Goal: Information Seeking & Learning: Learn about a topic

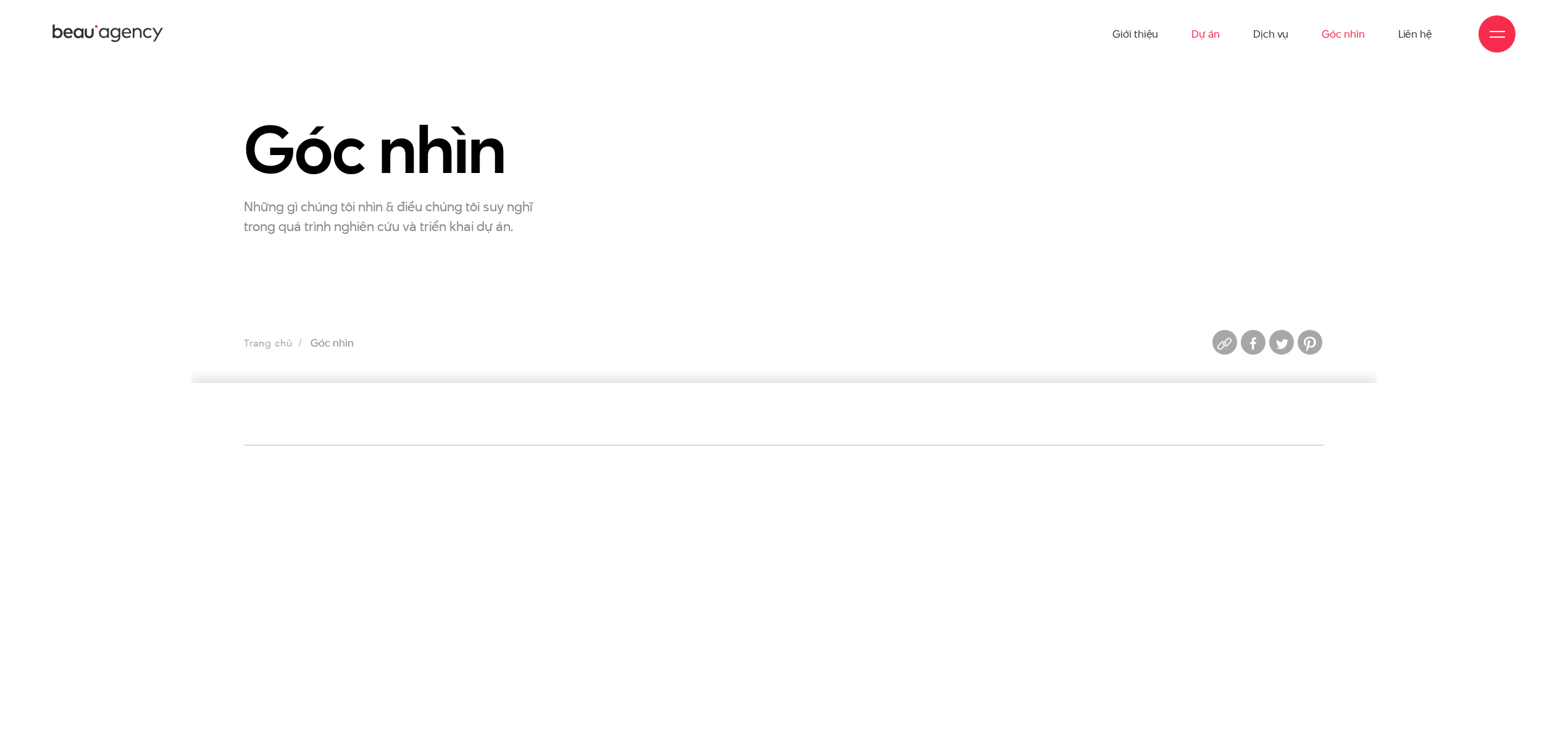
click at [1201, 40] on link "Dự án" at bounding box center [1205, 33] width 29 height 68
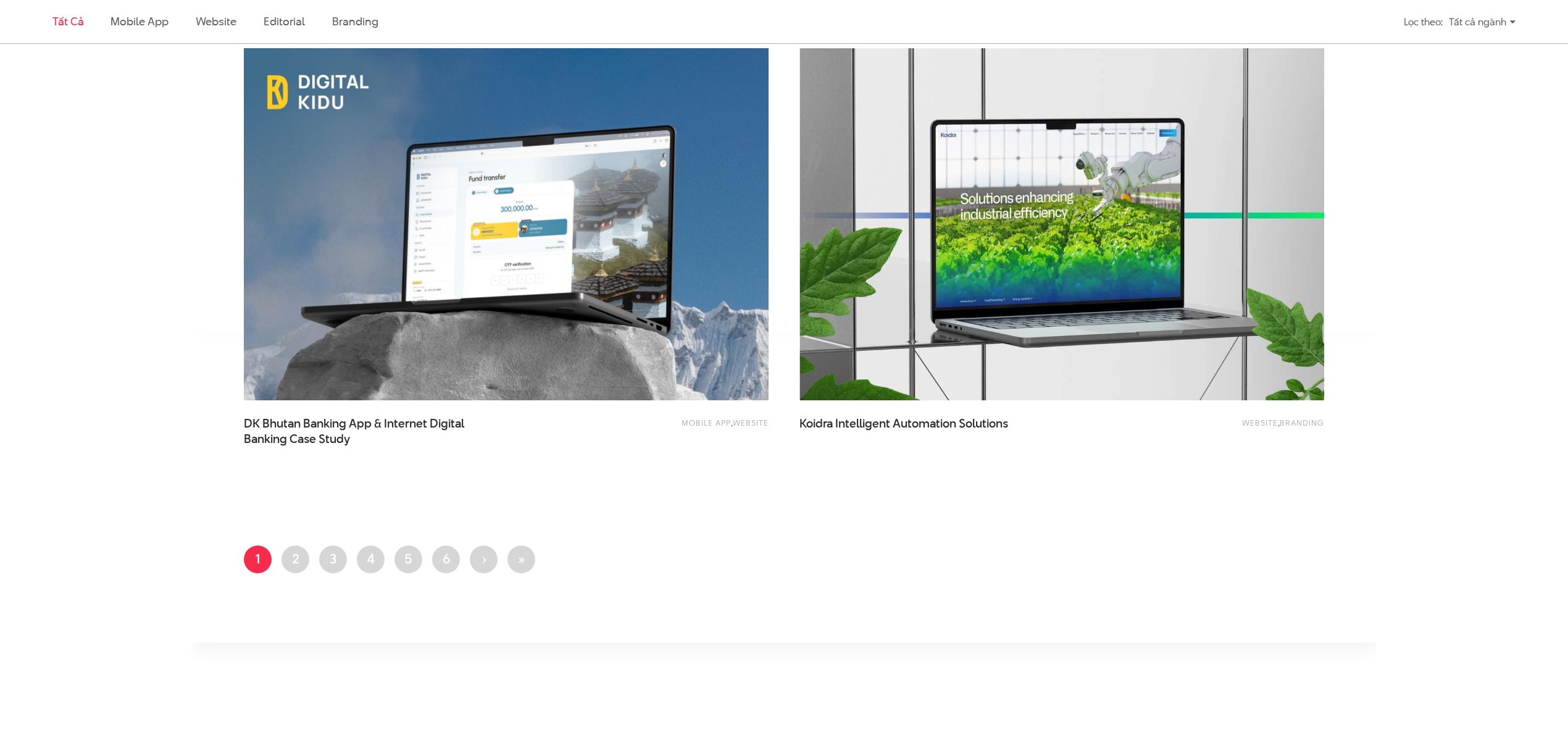
scroll to position [2799, 0]
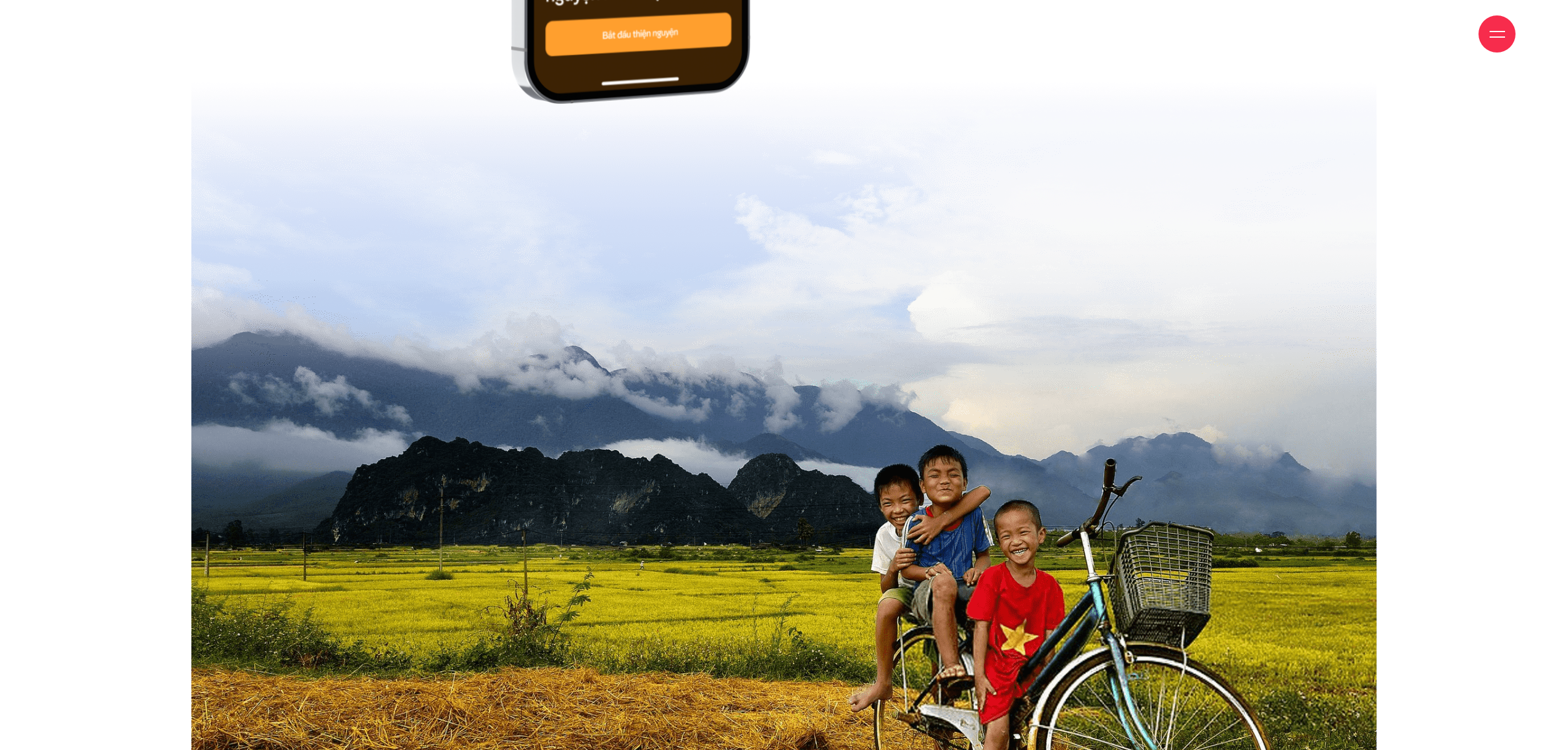
scroll to position [842, 0]
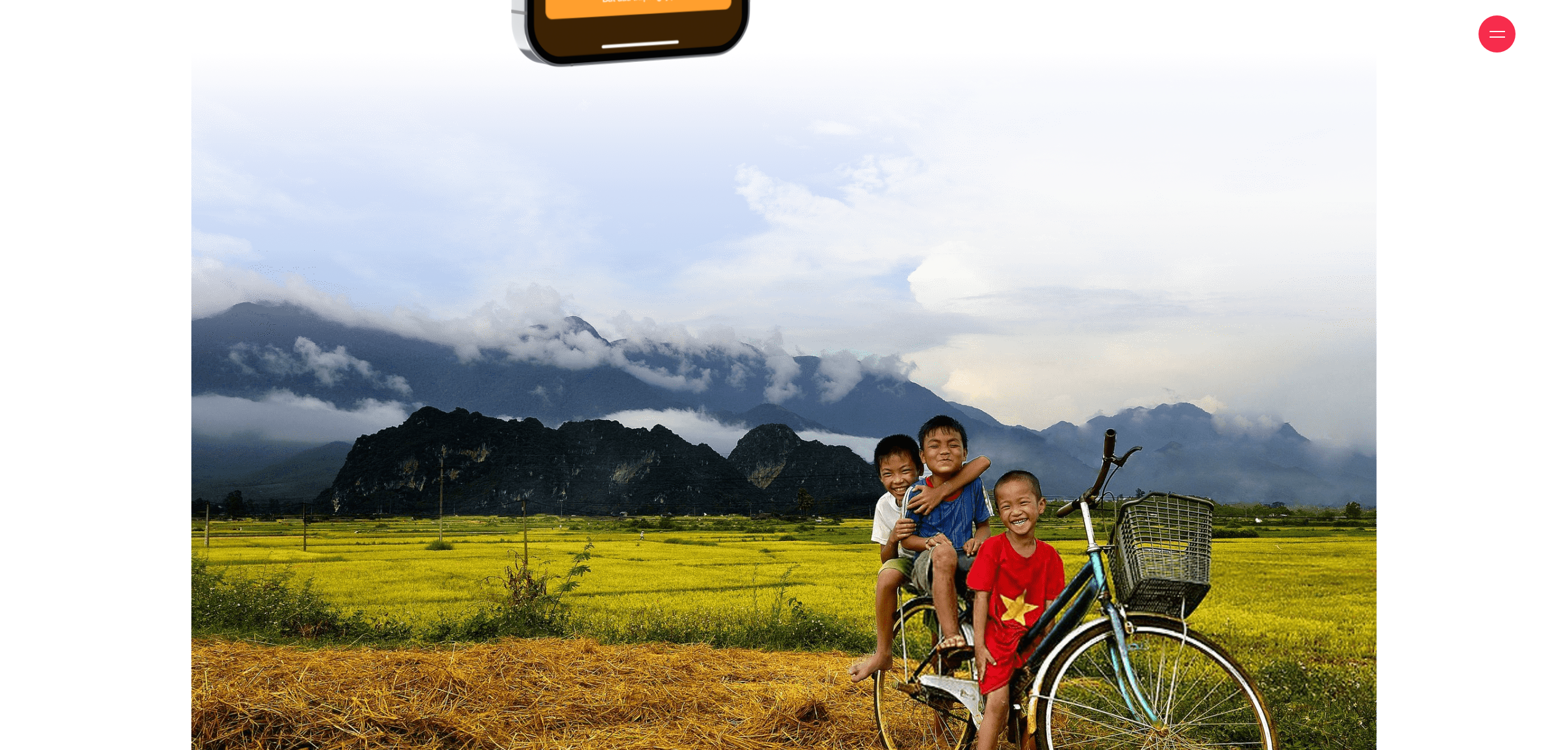
click at [1507, 38] on div at bounding box center [1496, 34] width 37 height 37
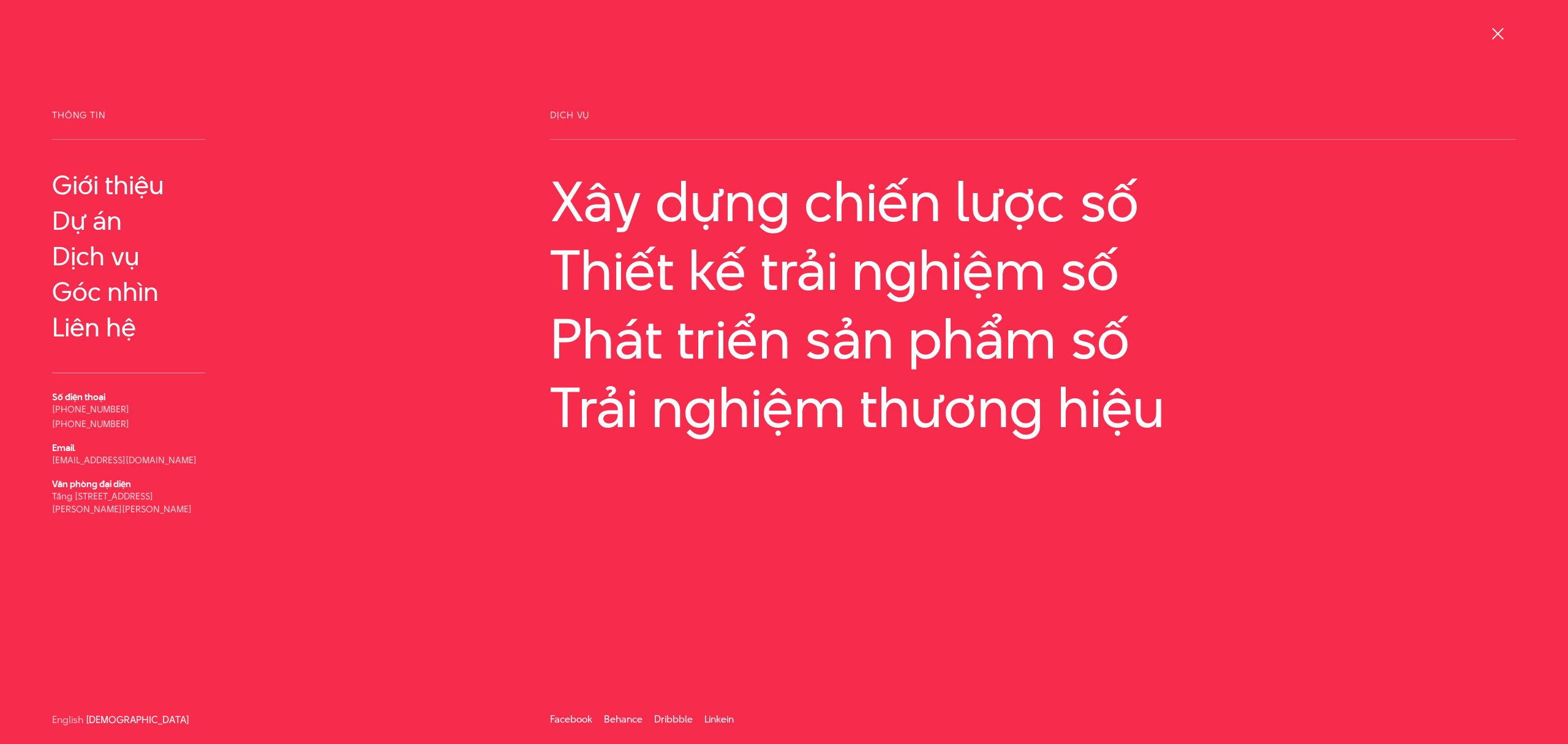
click at [1495, 38] on div at bounding box center [1498, 34] width 16 height 16
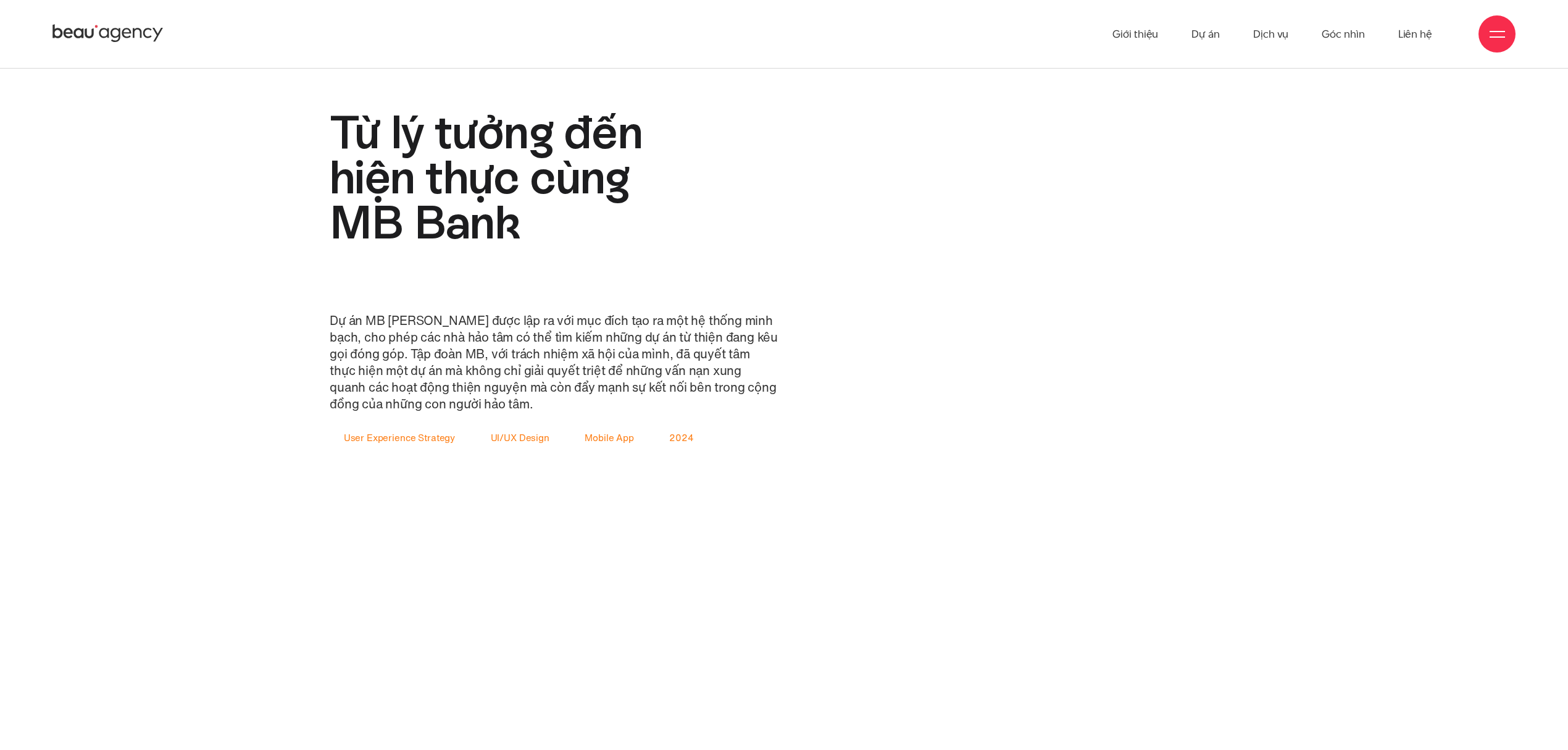
scroll to position [1564, 0]
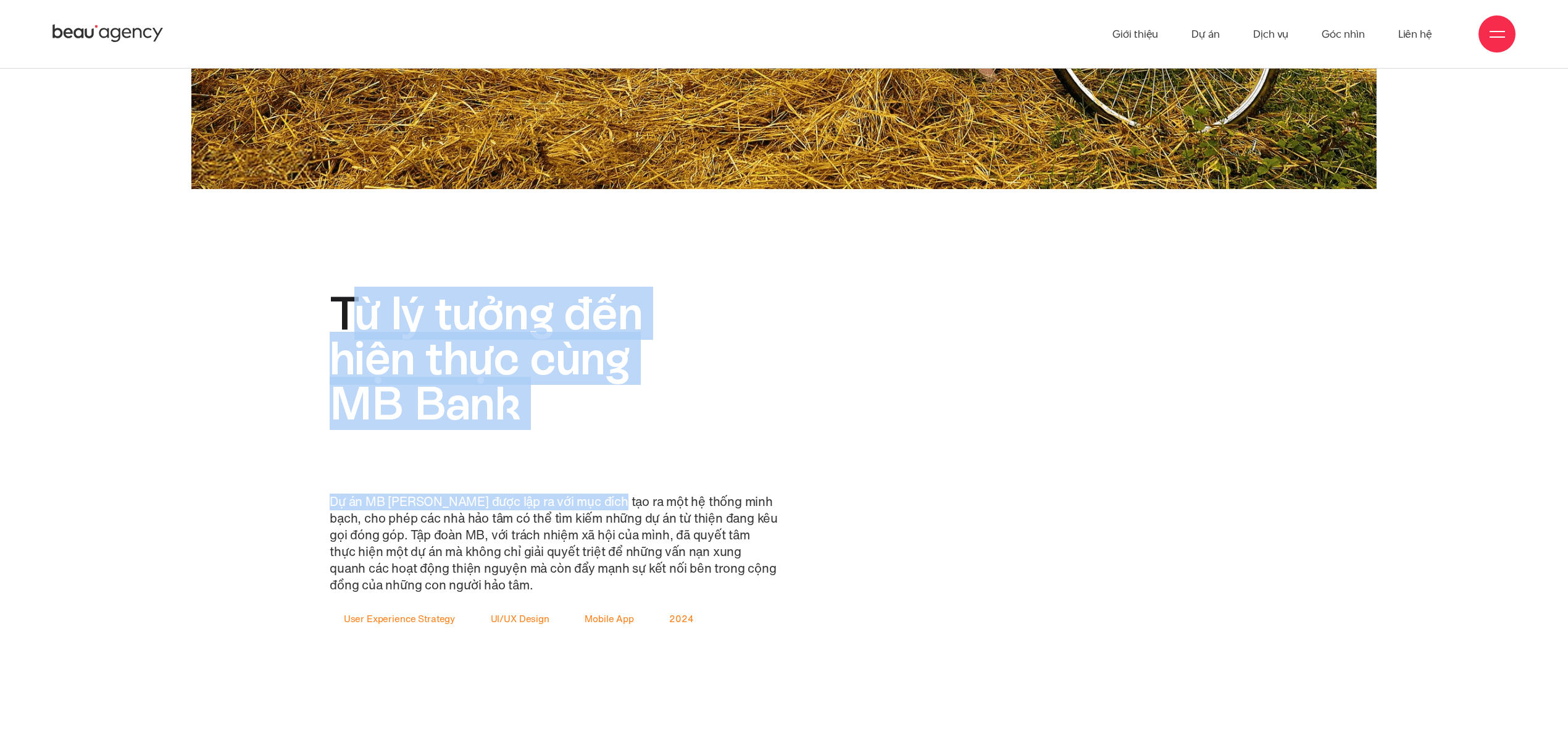
drag, startPoint x: 350, startPoint y: 278, endPoint x: 615, endPoint y: 436, distance: 308.5
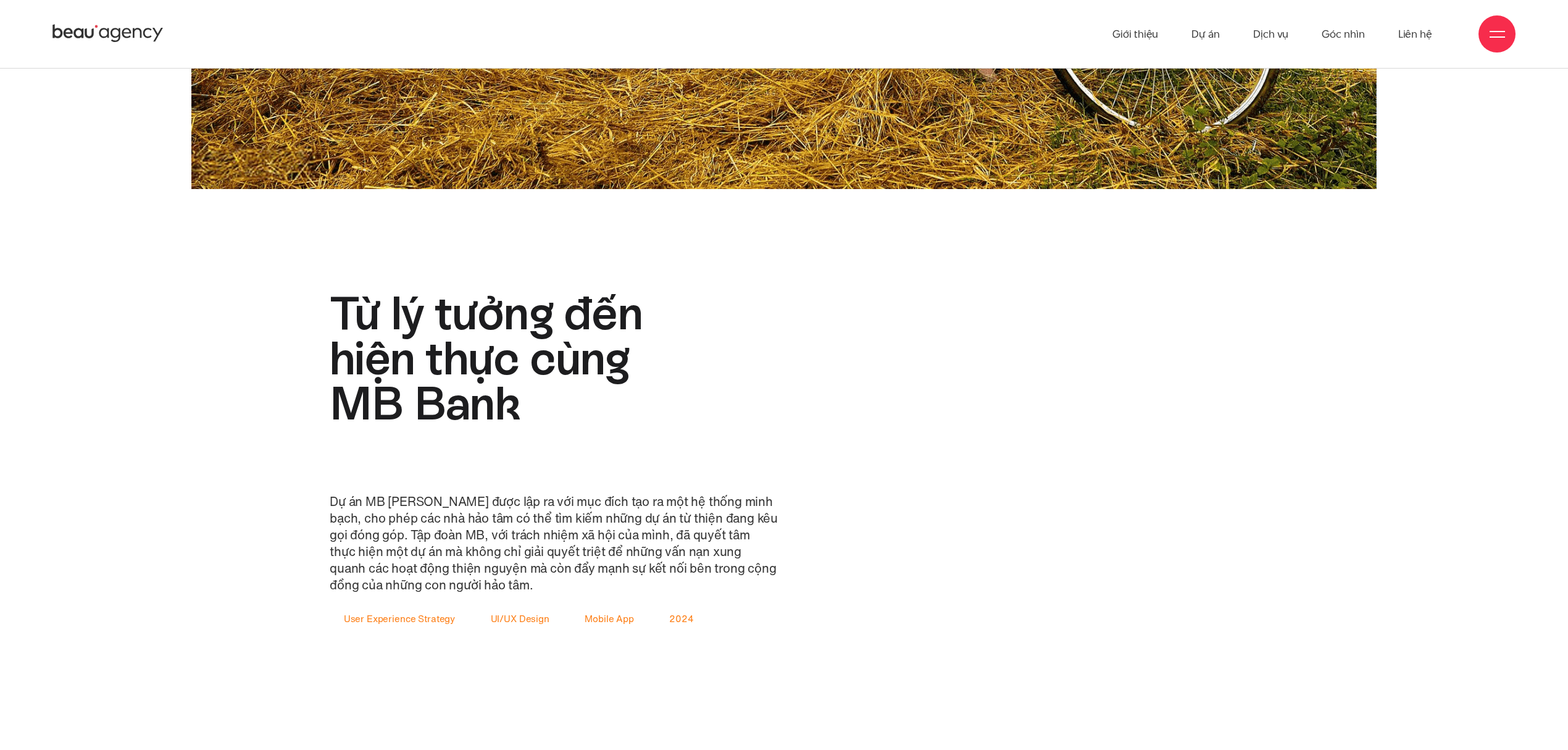
click at [701, 477] on div "Từ lý tưởng đến hiện thực cùng MB Bank Dự án MB [PERSON_NAME] được lập ra với m…" at bounding box center [554, 459] width 448 height 337
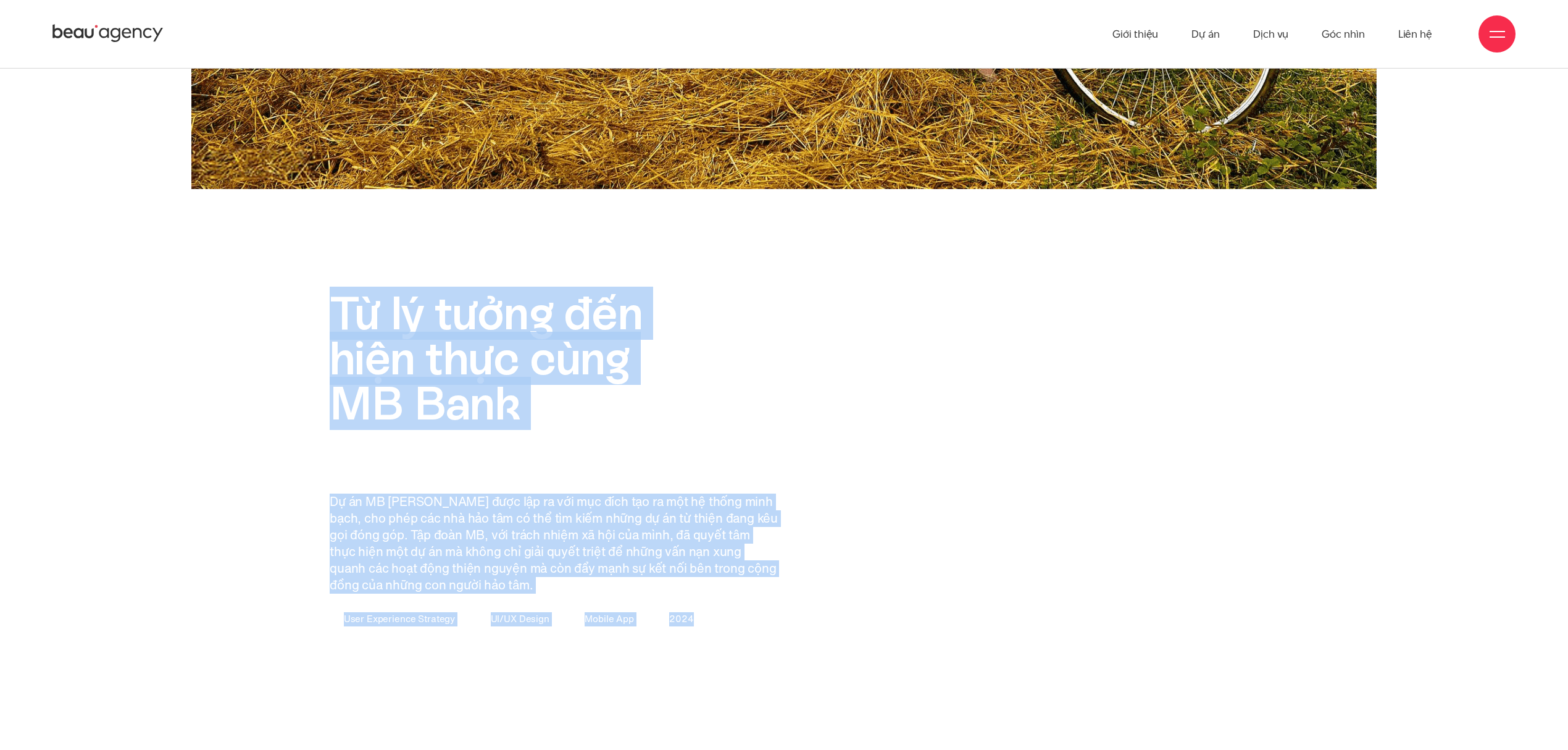
drag, startPoint x: 329, startPoint y: 316, endPoint x: 807, endPoint y: 596, distance: 554.0
click at [807, 596] on div "Từ lý tưởng đến hiện thực cùng MB Bank Dự án MB [PERSON_NAME] được lập ra với m…" at bounding box center [783, 524] width 1104 height 467
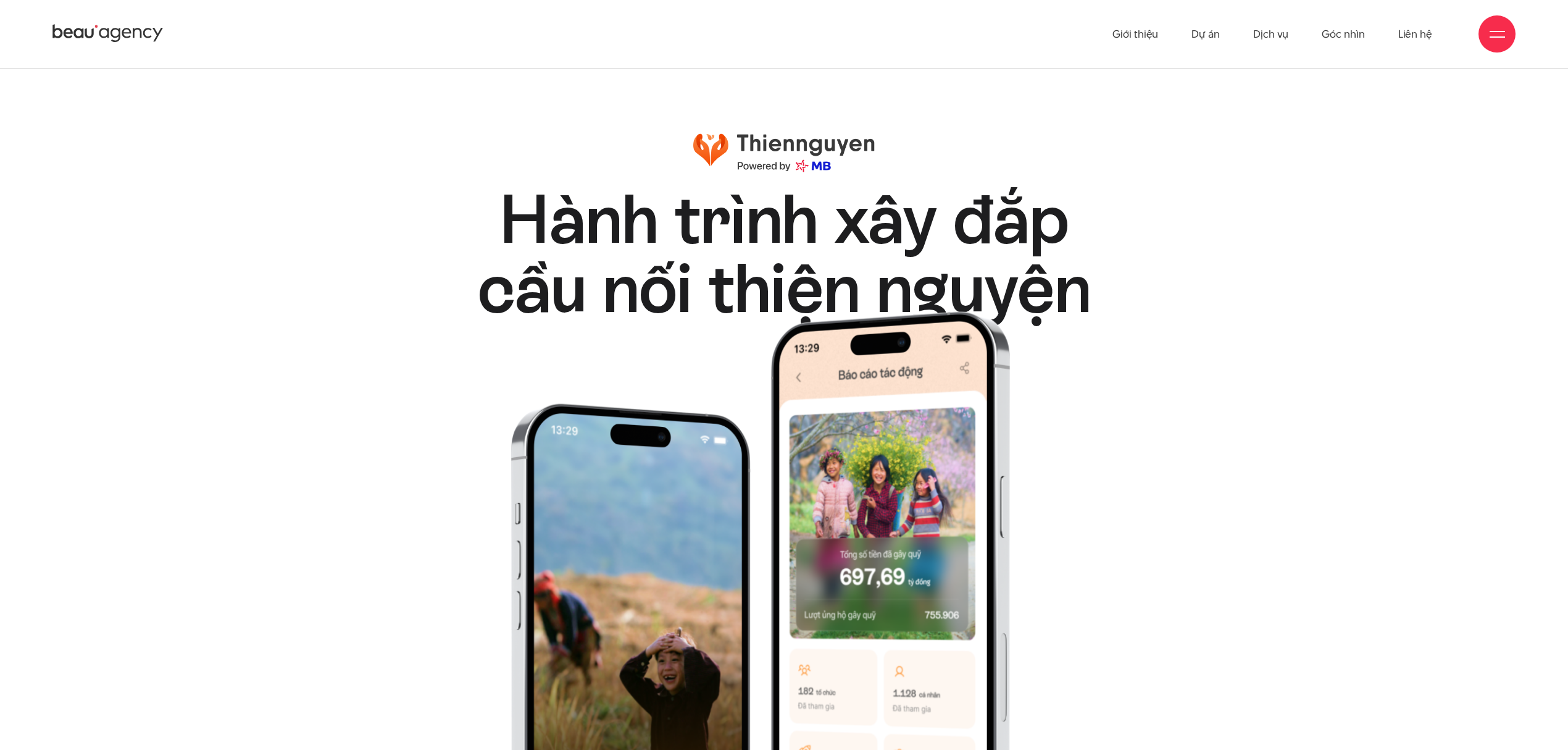
scroll to position [0, 0]
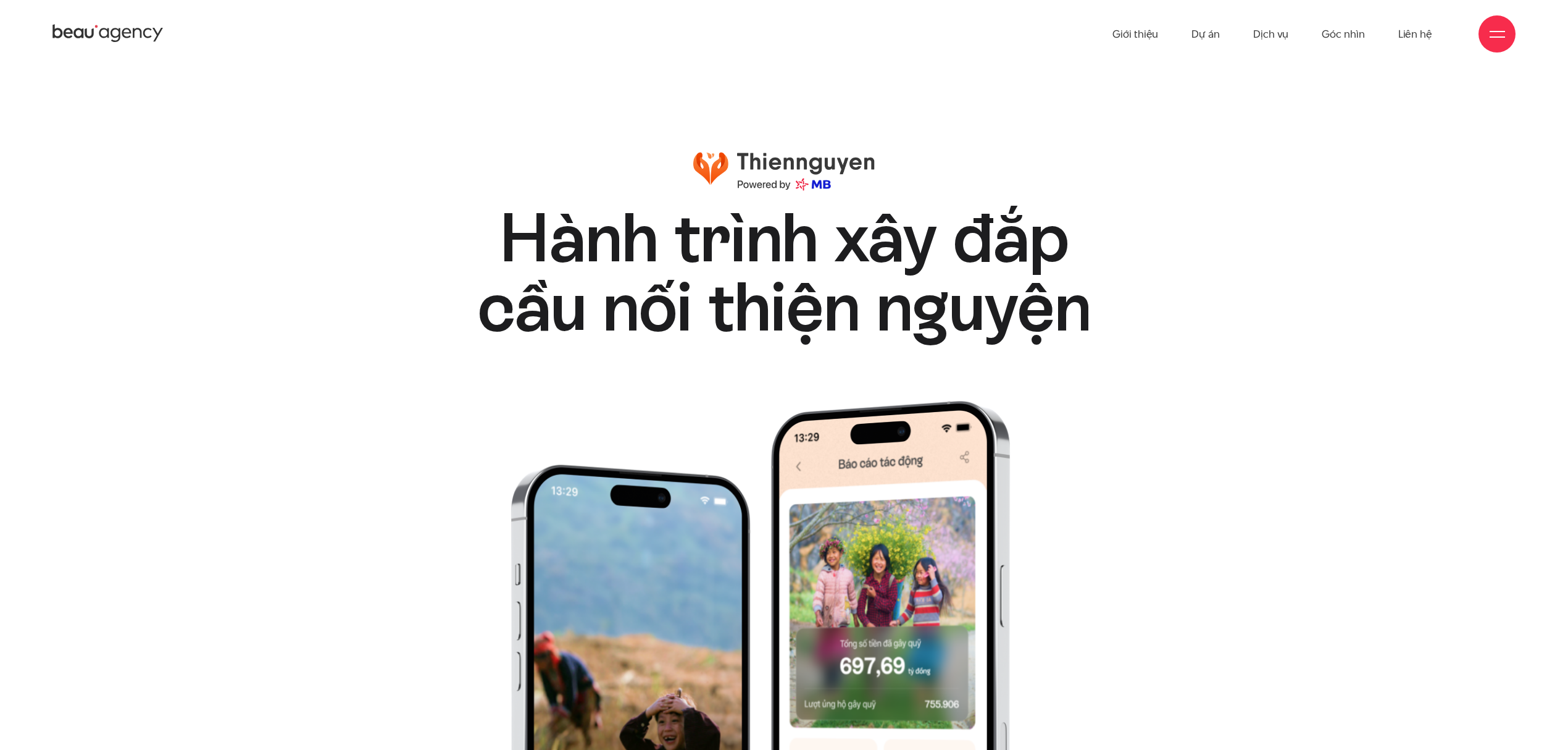
click at [1170, 302] on div "Hành trình xây đắp cầu nối thiện nguyện Hành trình xây đắp cầu nối thiện nguyện" at bounding box center [783, 277] width 1104 height 252
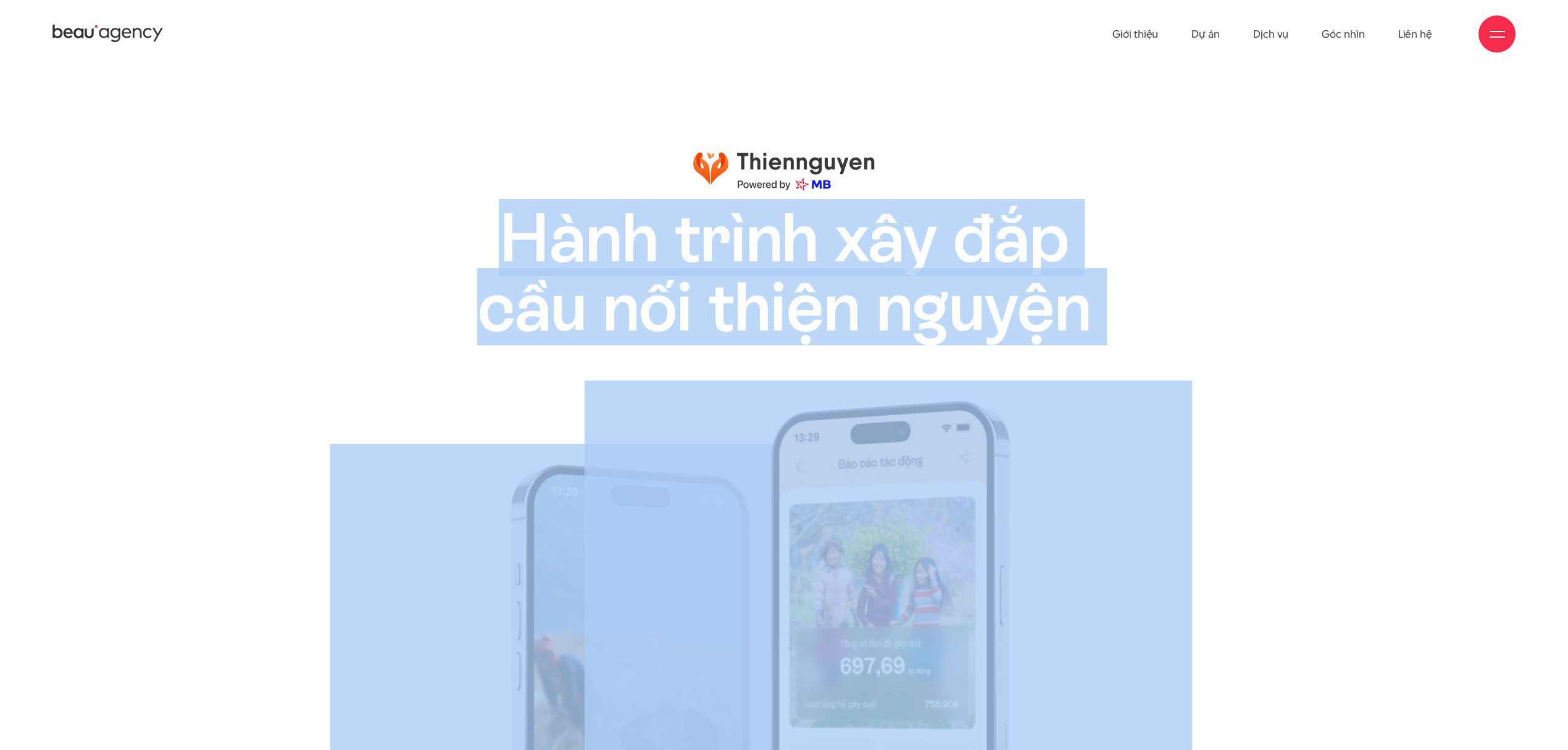
drag, startPoint x: 514, startPoint y: 238, endPoint x: 1104, endPoint y: 320, distance: 595.7
click at [1104, 320] on div "Hành trình xây đắp cầu nối thiện nguyện Hành trình xây đắp cầu nối thiện nguyện" at bounding box center [784, 626] width 1185 height 950
click at [1227, 286] on div "Hành trình xây đắp cầu nối thiện nguyện Hành trình xây đắp cầu nối thiện nguyện" at bounding box center [783, 277] width 1104 height 252
